Goal: Task Accomplishment & Management: Manage account settings

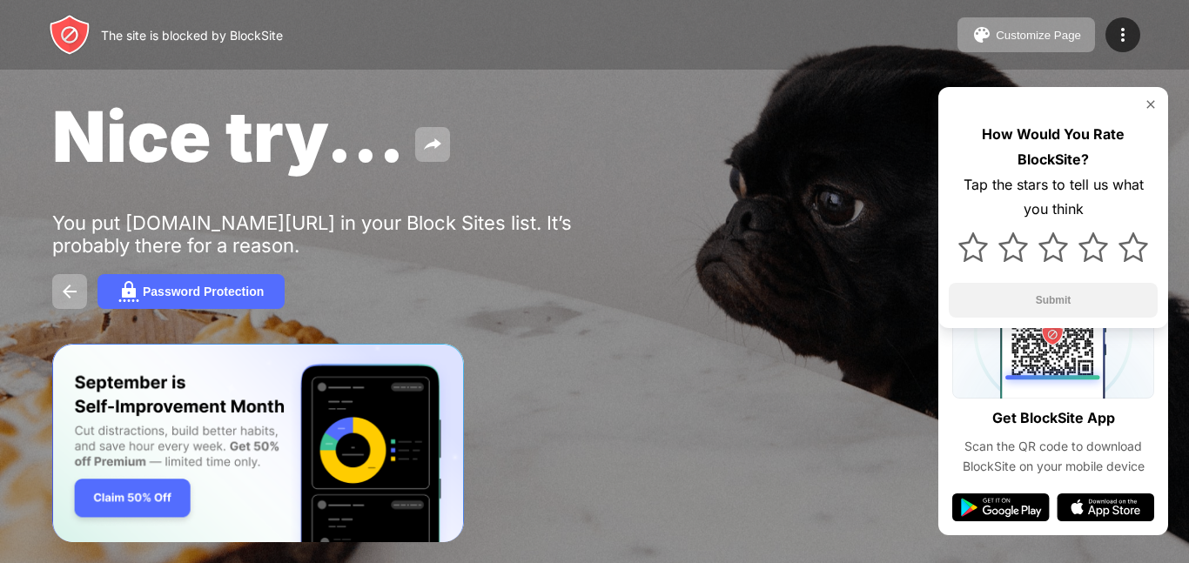
click at [1149, 108] on img at bounding box center [1150, 104] width 14 height 14
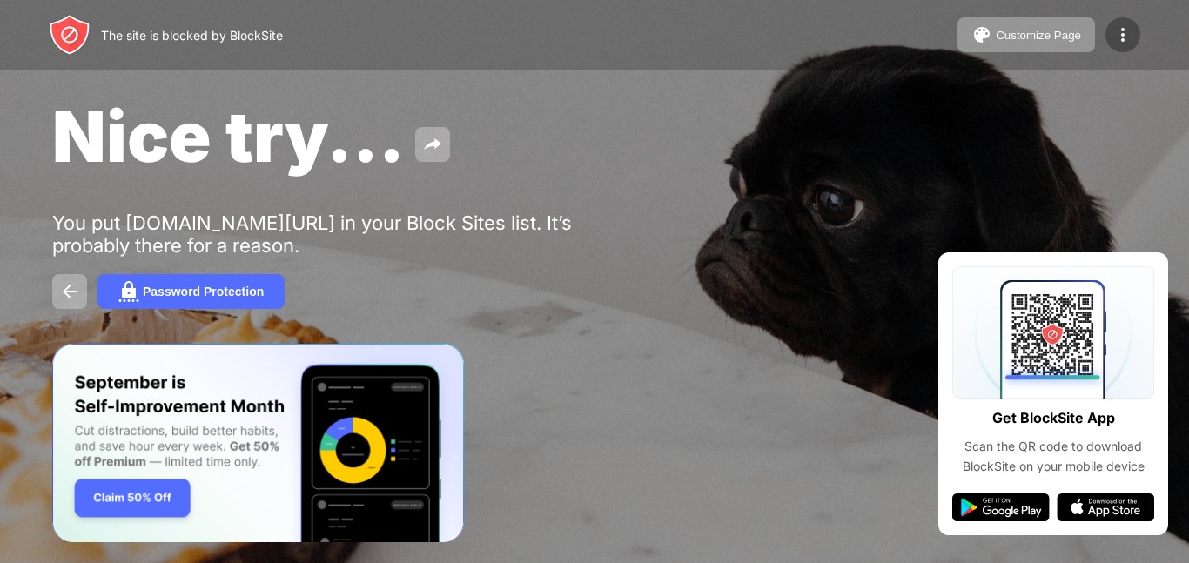
click at [1125, 30] on img at bounding box center [1122, 34] width 21 height 21
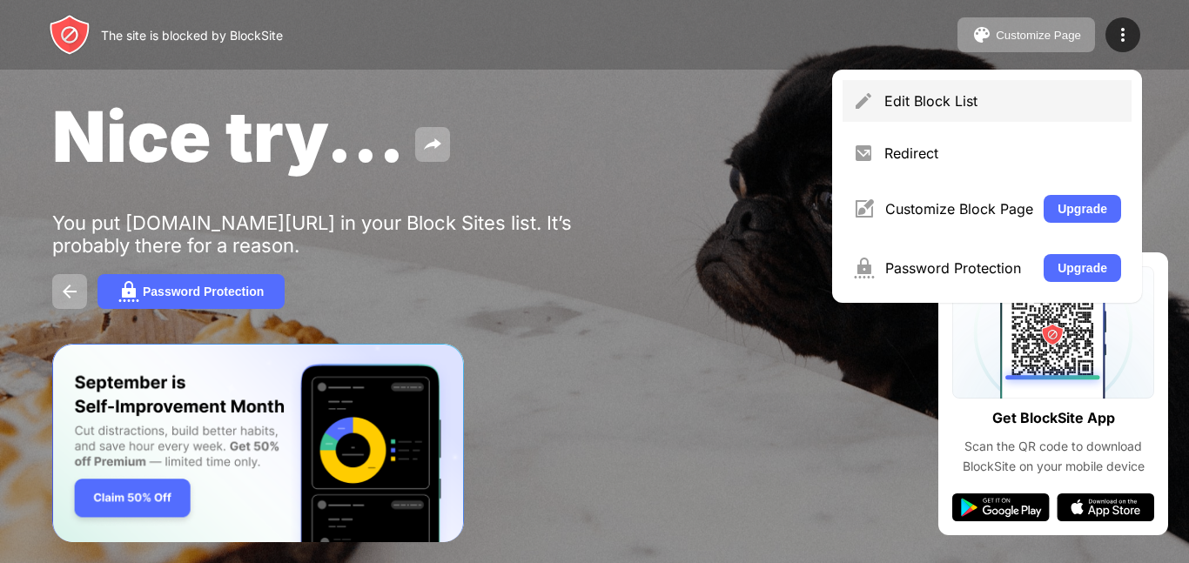
click at [961, 88] on div "Edit Block List" at bounding box center [986, 101] width 289 height 42
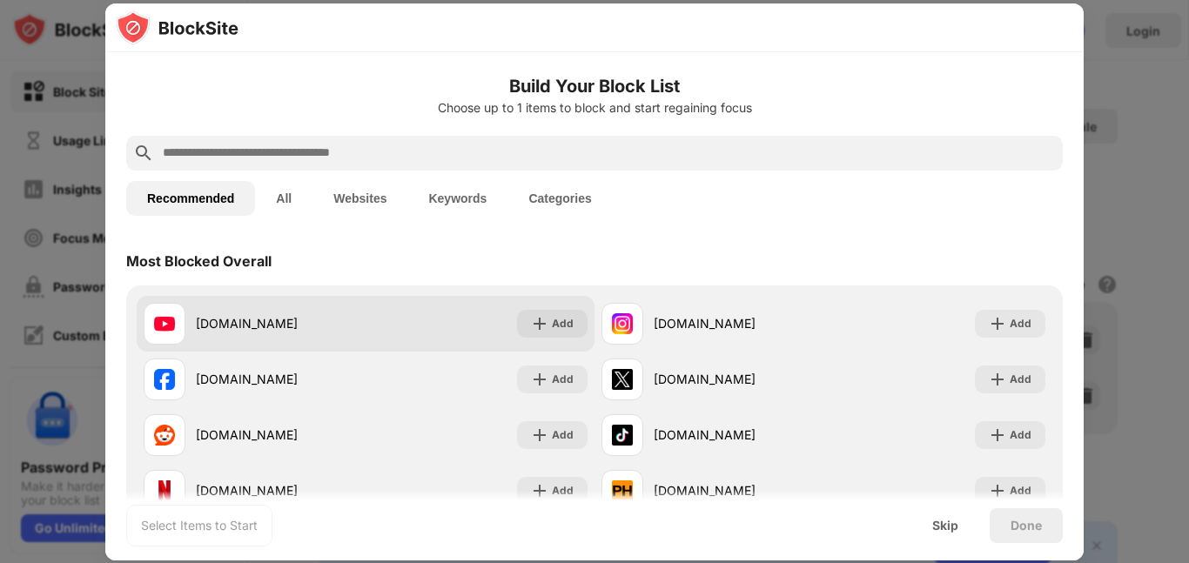
click at [273, 298] on div "[DOMAIN_NAME] Add" at bounding box center [366, 324] width 458 height 56
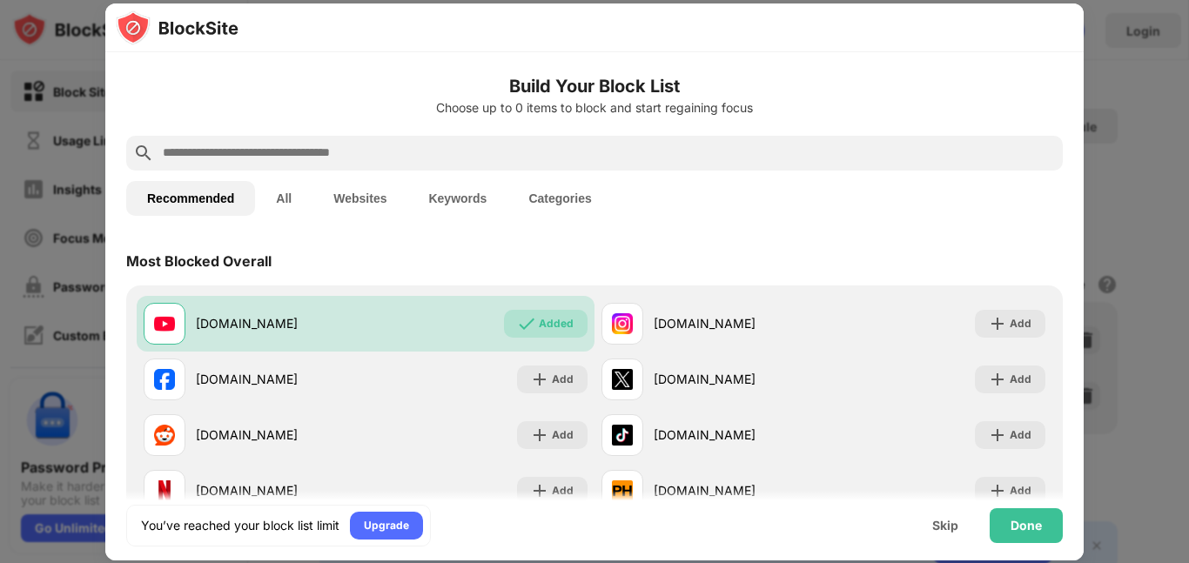
click at [400, 530] on div "Upgrade" at bounding box center [386, 525] width 45 height 17
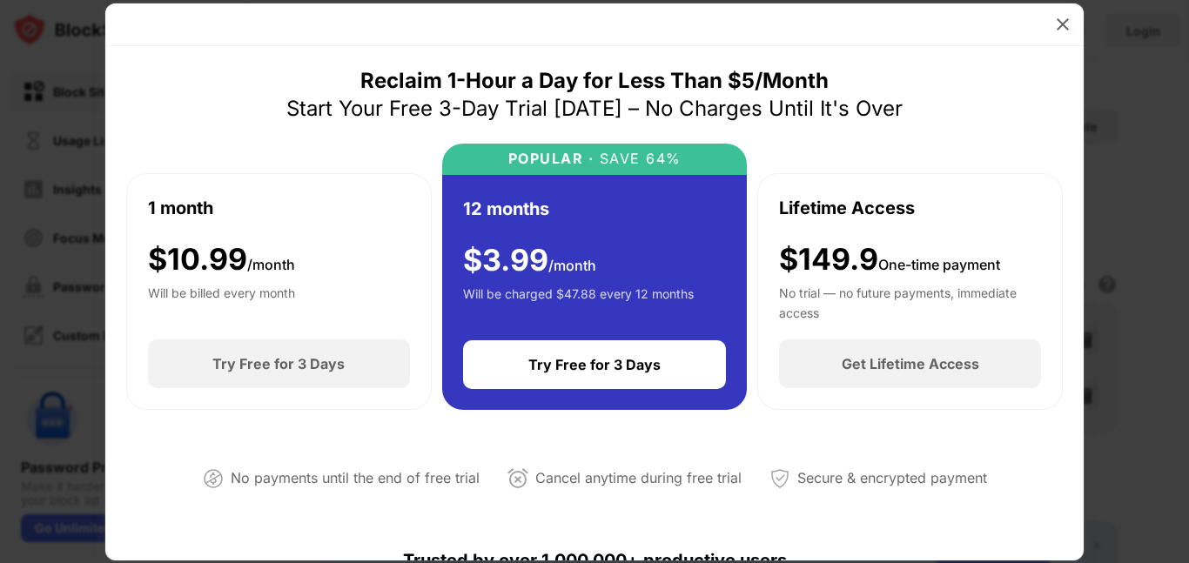
click at [1080, 30] on div at bounding box center [594, 24] width 978 height 43
click at [1057, 29] on img at bounding box center [1062, 24] width 17 height 17
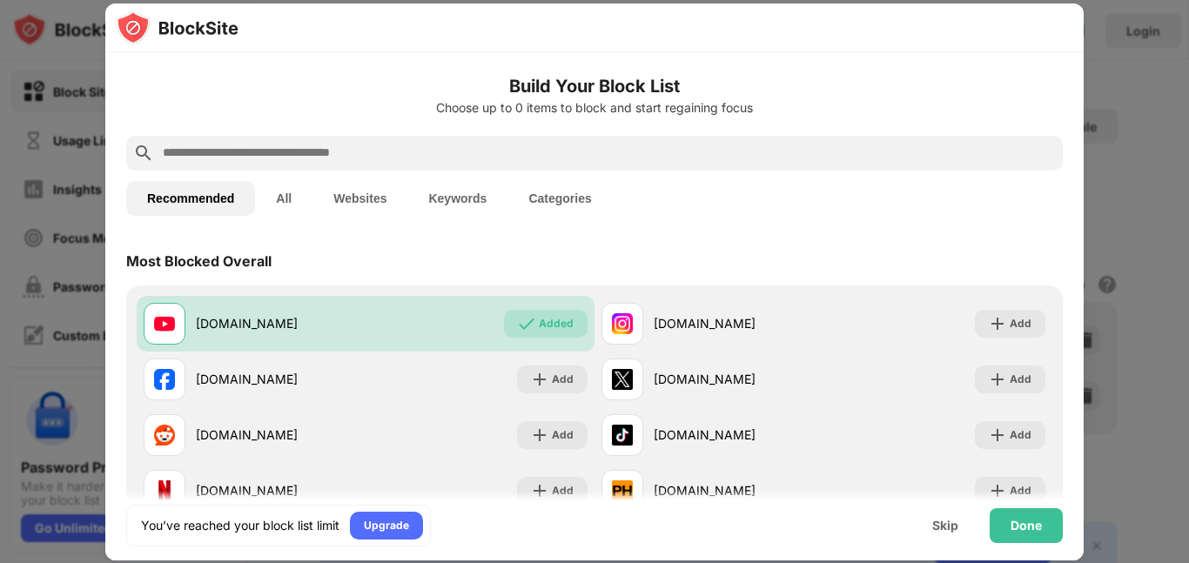
click at [1068, 30] on div at bounding box center [594, 27] width 978 height 49
click at [1041, 528] on div "Done" at bounding box center [1025, 526] width 31 height 14
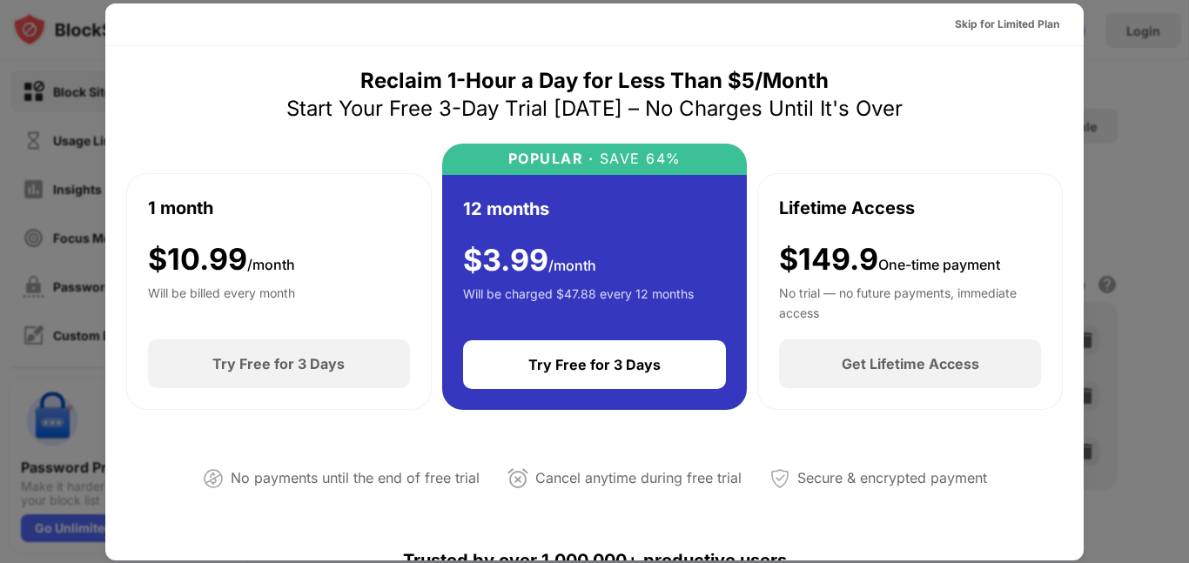
click at [1055, 28] on div "Skip for Limited Plan" at bounding box center [1007, 24] width 104 height 17
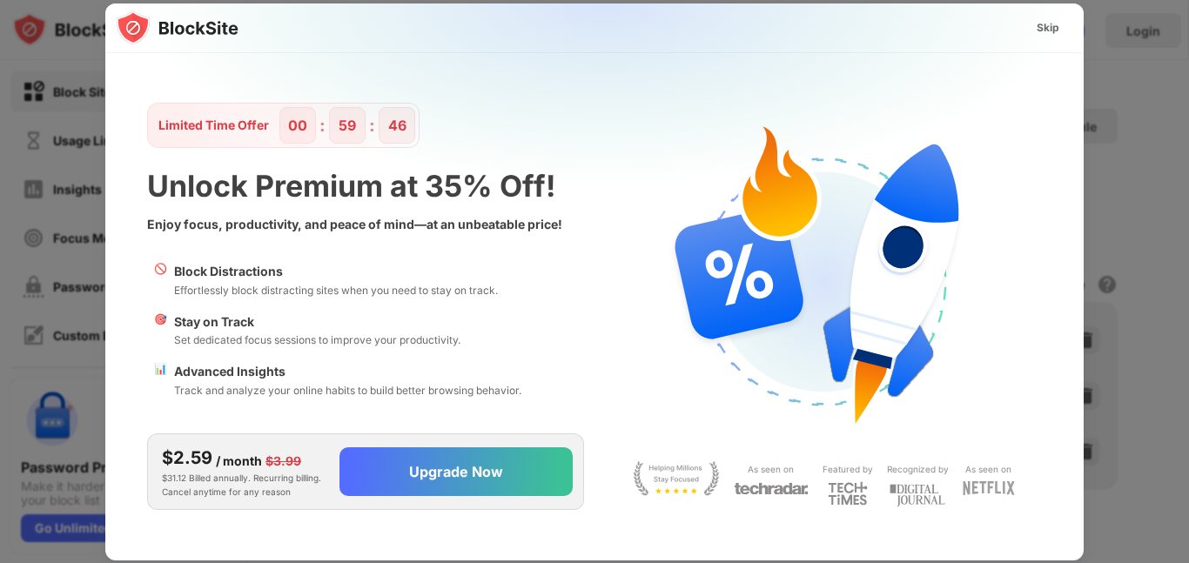
click at [1057, 25] on div "Skip" at bounding box center [1047, 27] width 23 height 17
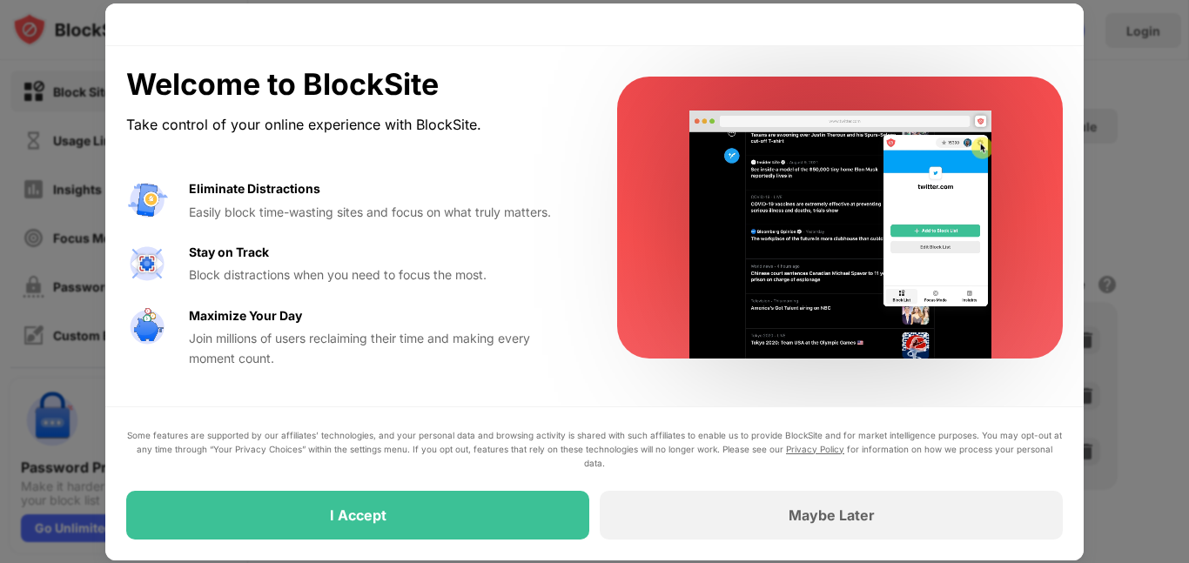
click at [524, 507] on div "I Accept" at bounding box center [357, 515] width 463 height 49
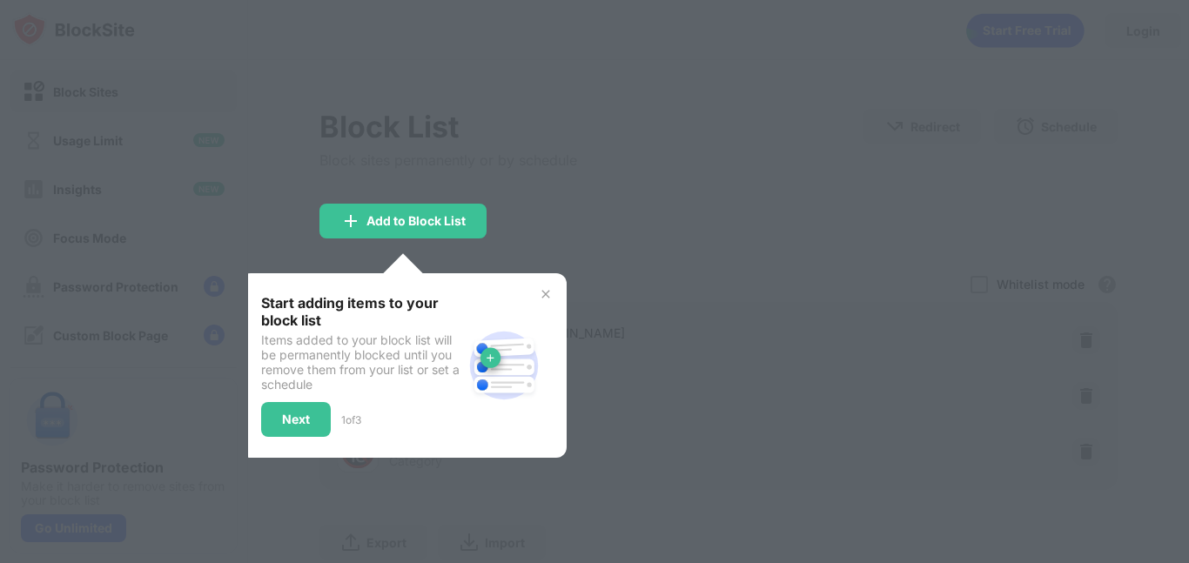
click at [430, 236] on div "Add to Block List" at bounding box center [402, 221] width 167 height 35
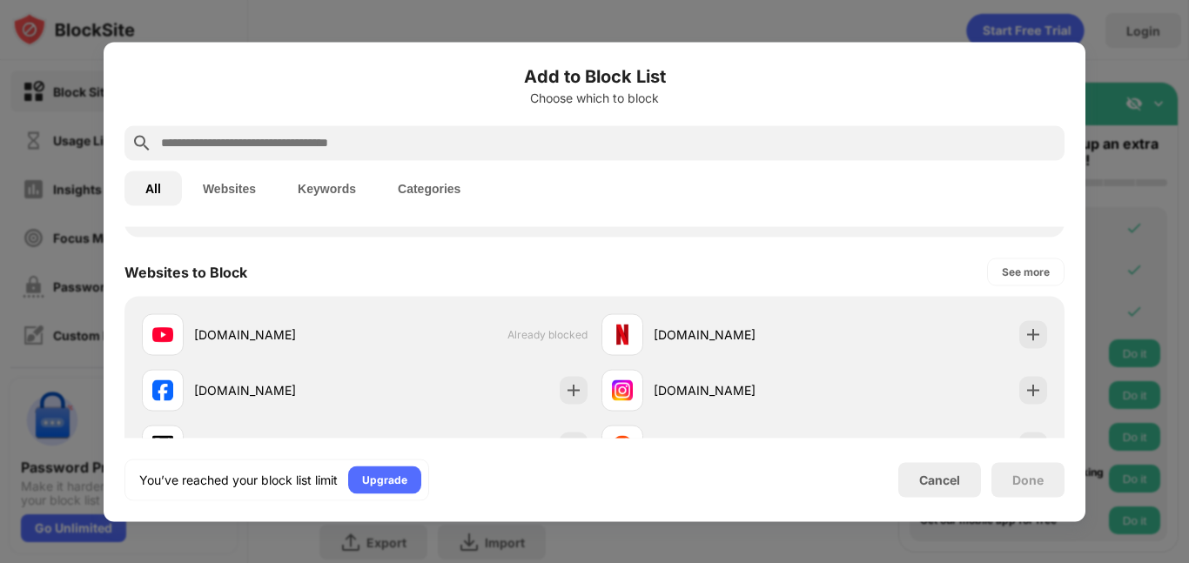
scroll to position [225, 0]
click at [961, 477] on div "Cancel" at bounding box center [939, 479] width 83 height 35
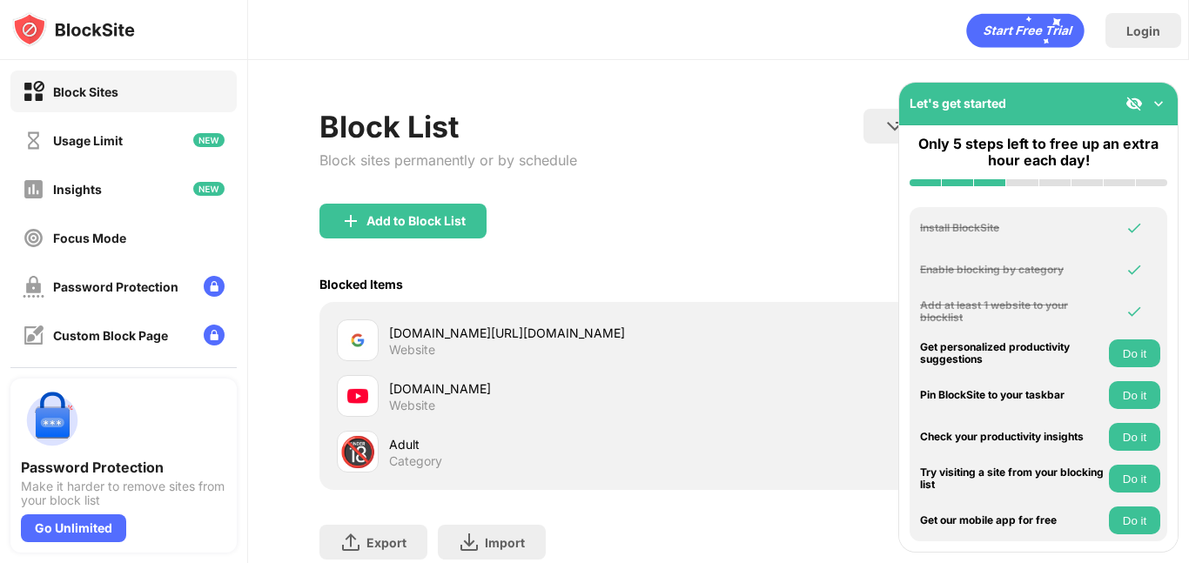
click at [492, 399] on div "[DOMAIN_NAME] Website" at bounding box center [554, 396] width 330 height 34
click at [1162, 102] on img at bounding box center [1157, 103] width 17 height 17
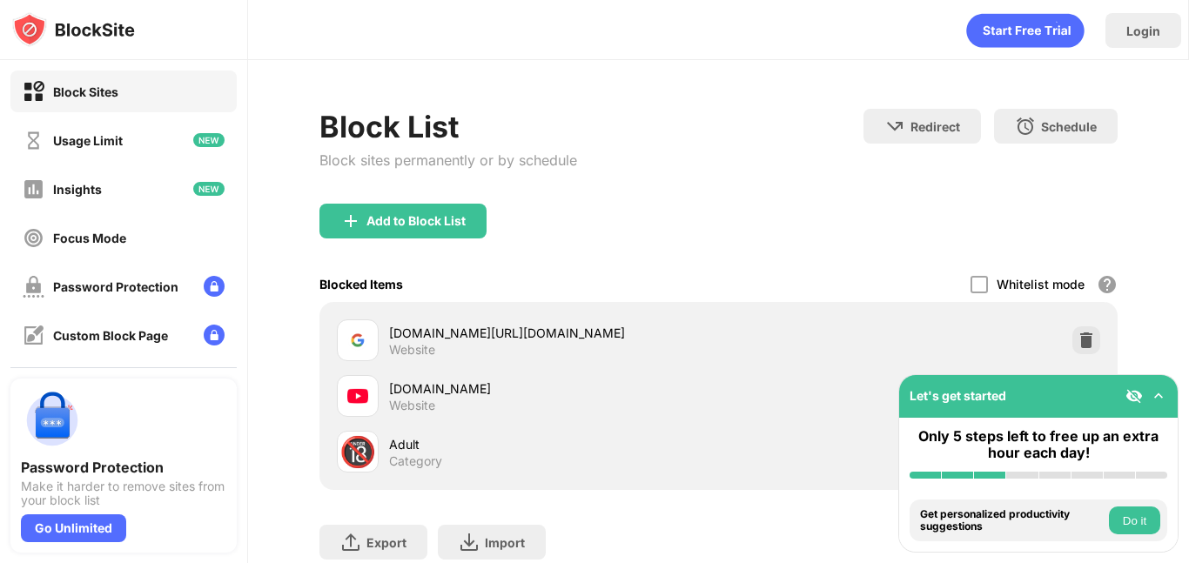
click at [1129, 396] on img at bounding box center [1133, 395] width 17 height 17
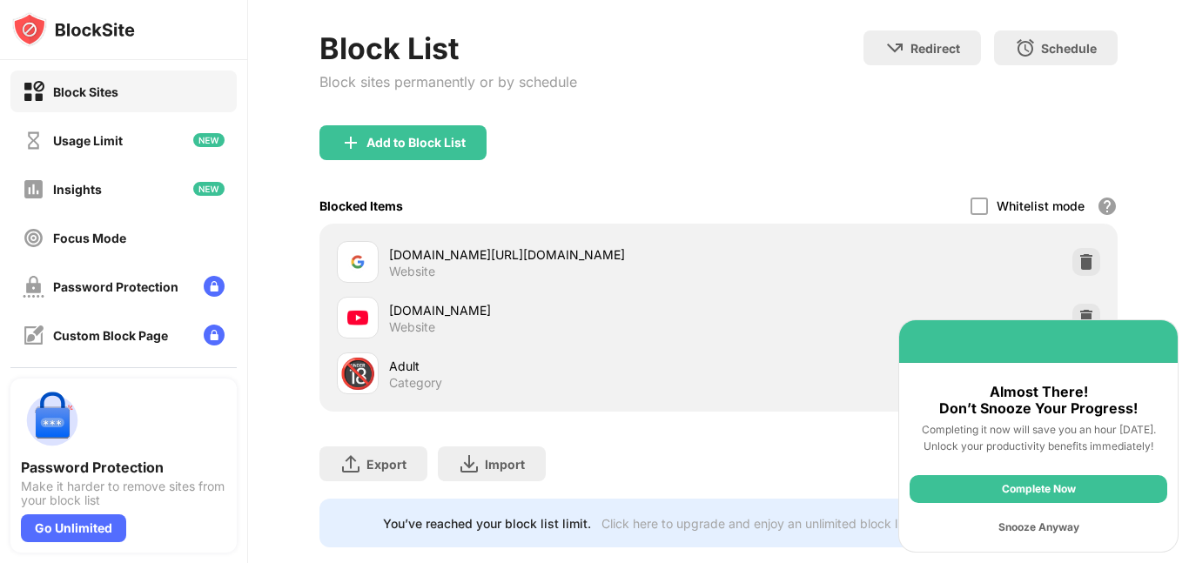
scroll to position [111, 0]
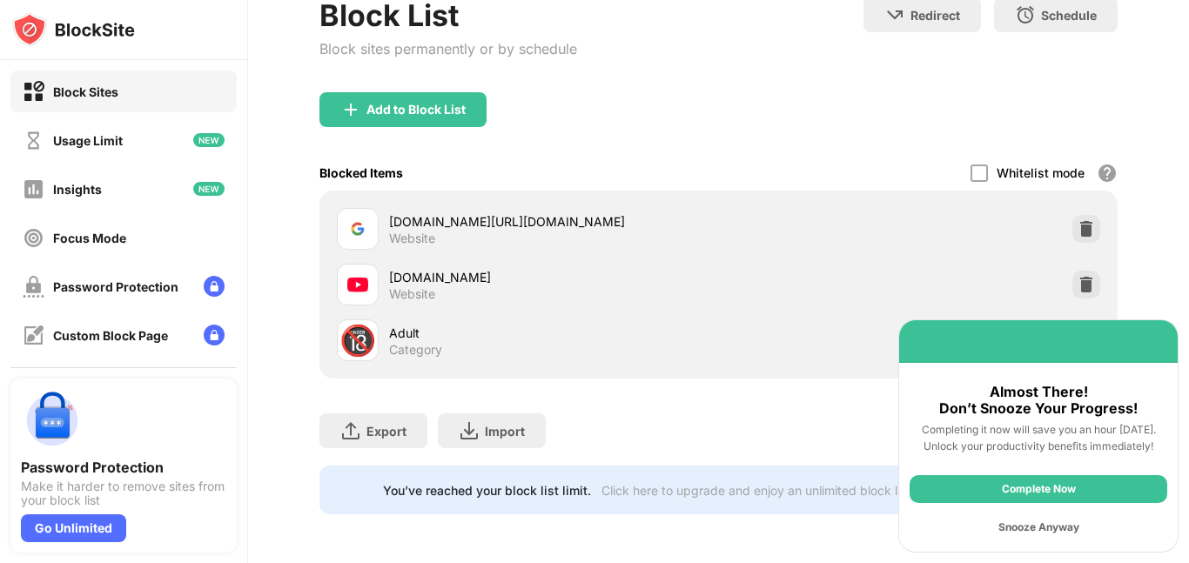
click at [1089, 285] on img at bounding box center [1085, 284] width 17 height 17
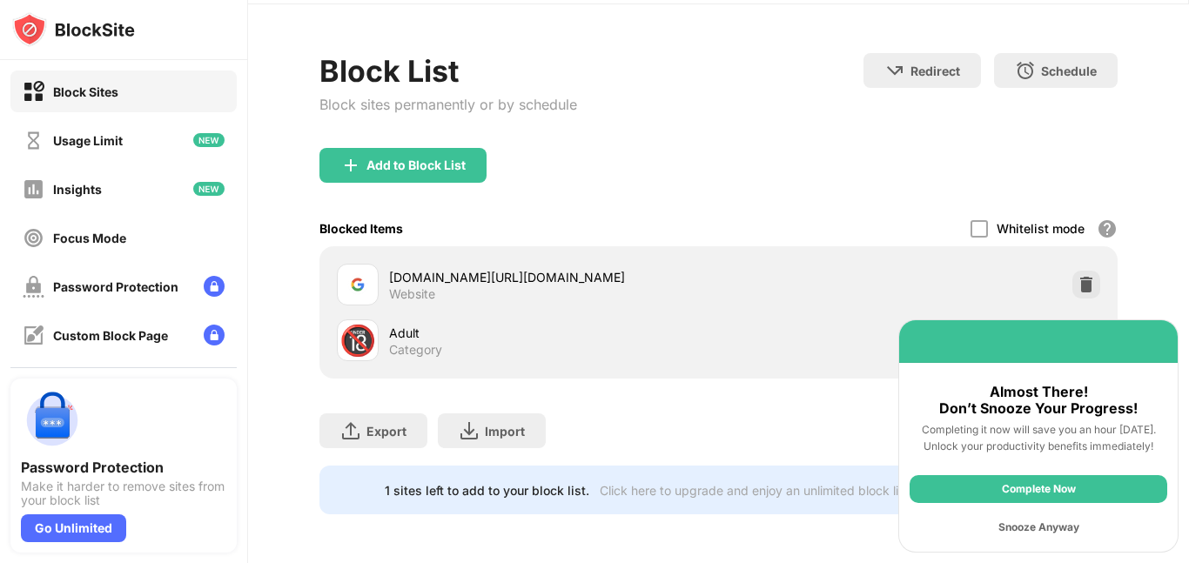
scroll to position [56, 0]
click at [1087, 291] on img at bounding box center [1085, 284] width 17 height 17
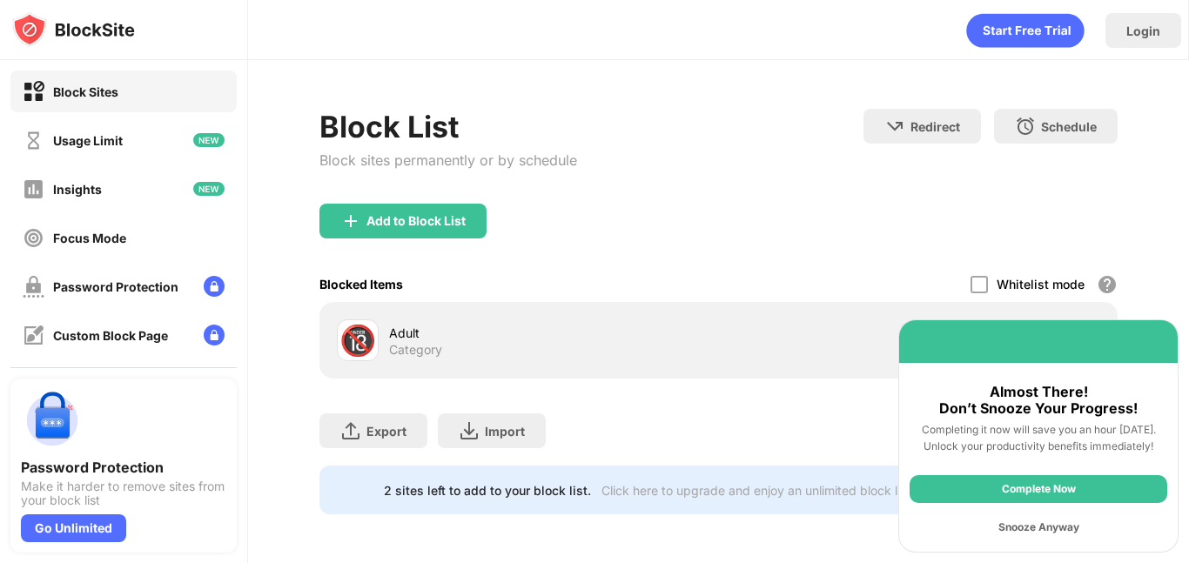
scroll to position [0, 0]
click at [1059, 529] on div "Snooze Anyway" at bounding box center [1038, 527] width 258 height 28
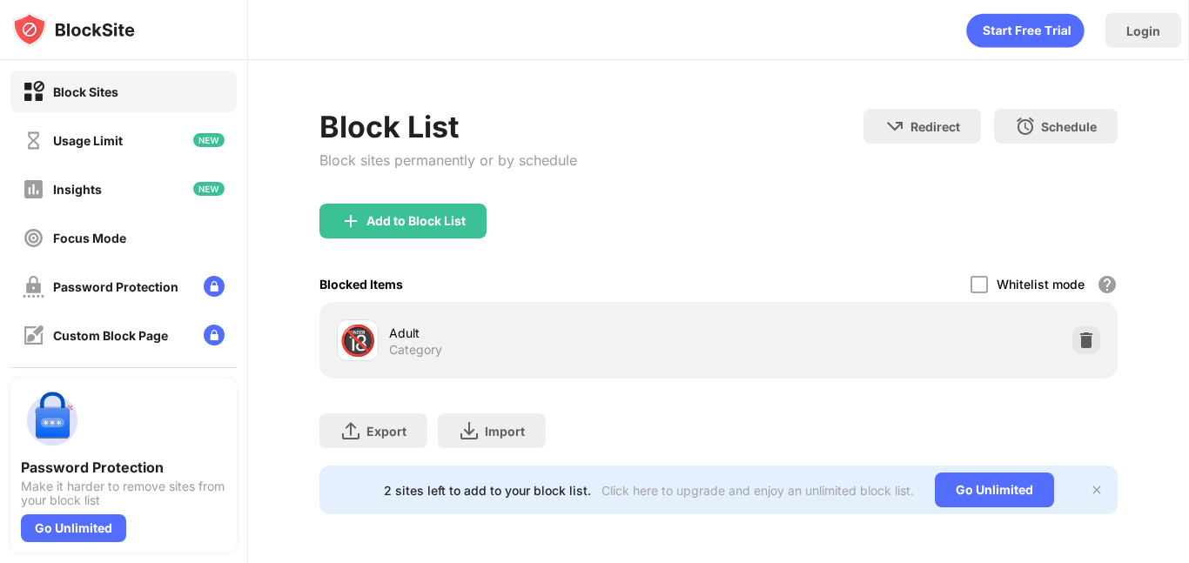
click at [1084, 343] on img at bounding box center [1085, 340] width 17 height 17
